Goal: Navigation & Orientation: Find specific page/section

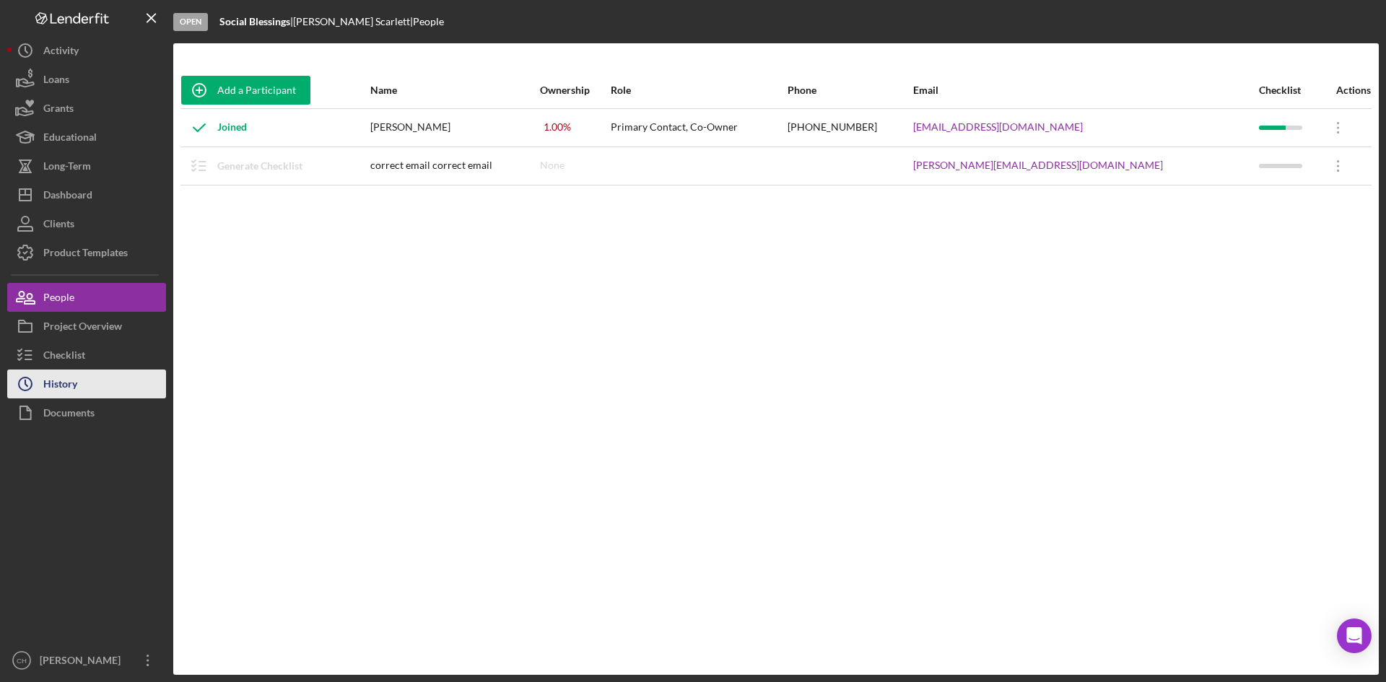
click at [98, 384] on button "Icon/History History" at bounding box center [86, 384] width 159 height 29
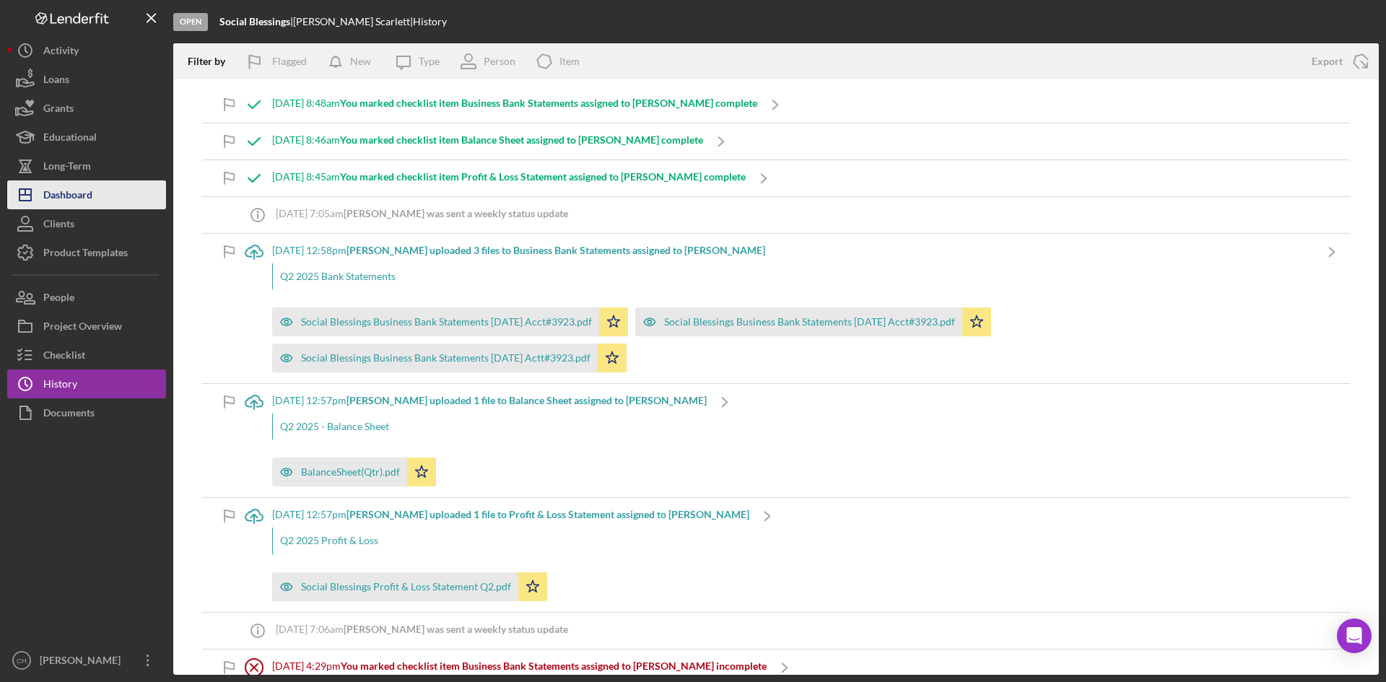
click at [80, 189] on div "Dashboard" at bounding box center [67, 196] width 49 height 32
